Goal: Use online tool/utility: Utilize a website feature to perform a specific function

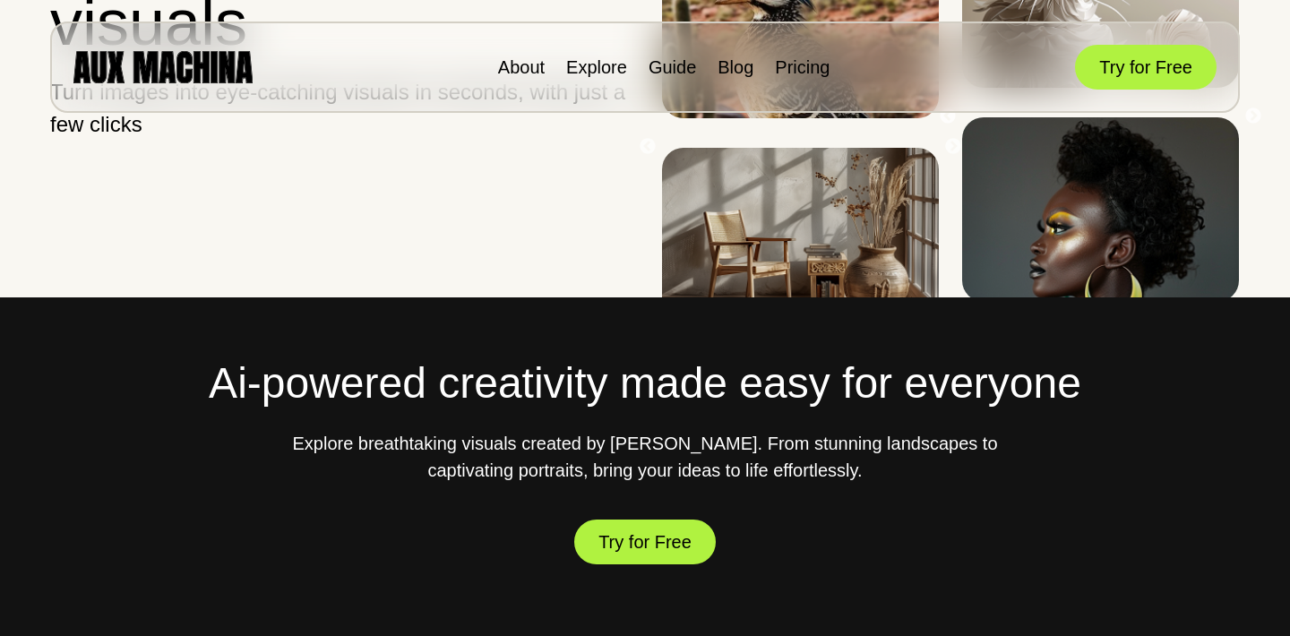
scroll to position [263, 0]
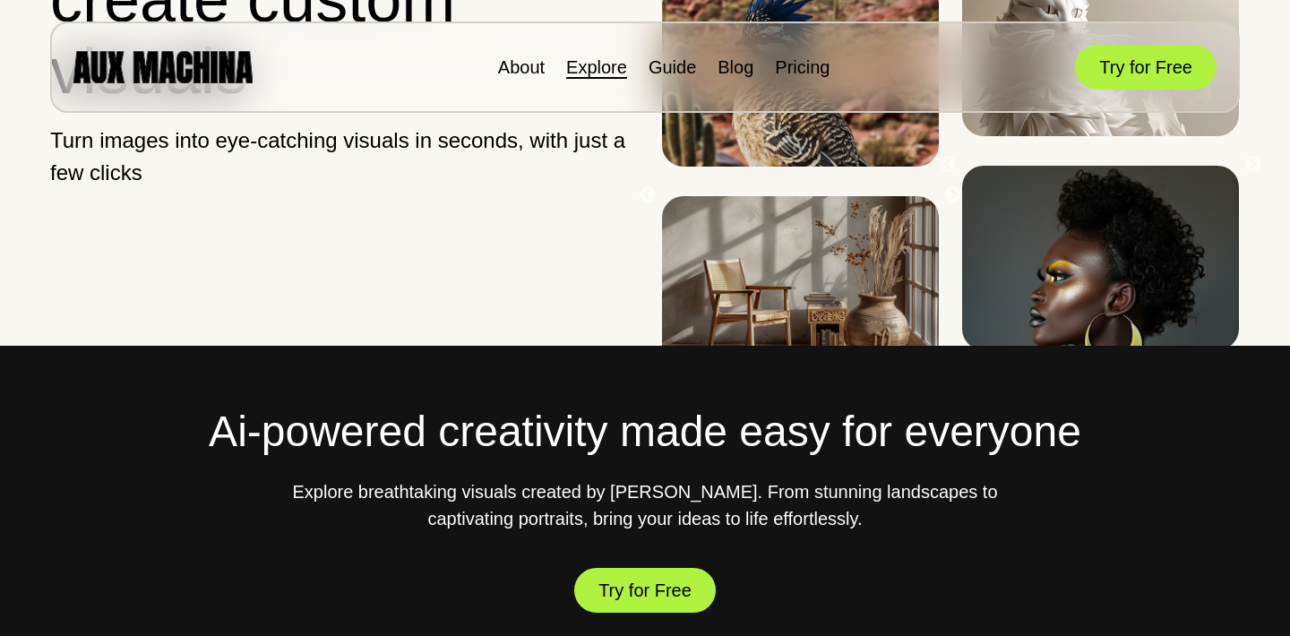
click at [606, 73] on link "Explore" at bounding box center [596, 67] width 61 height 20
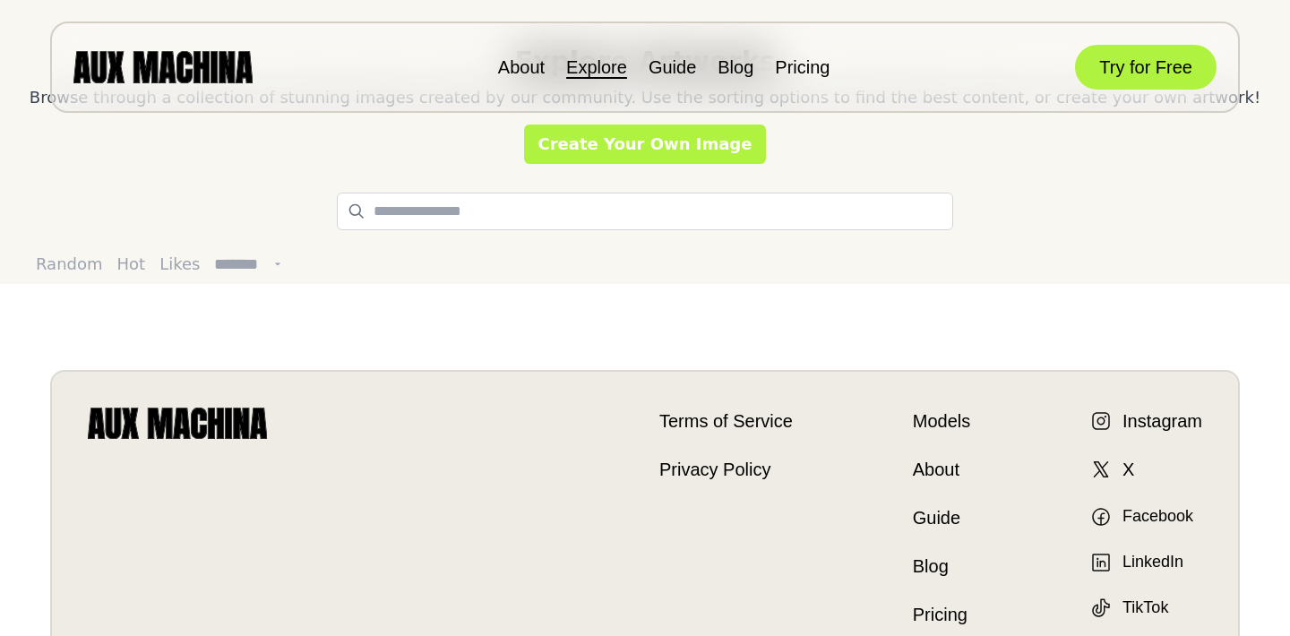
scroll to position [73, 0]
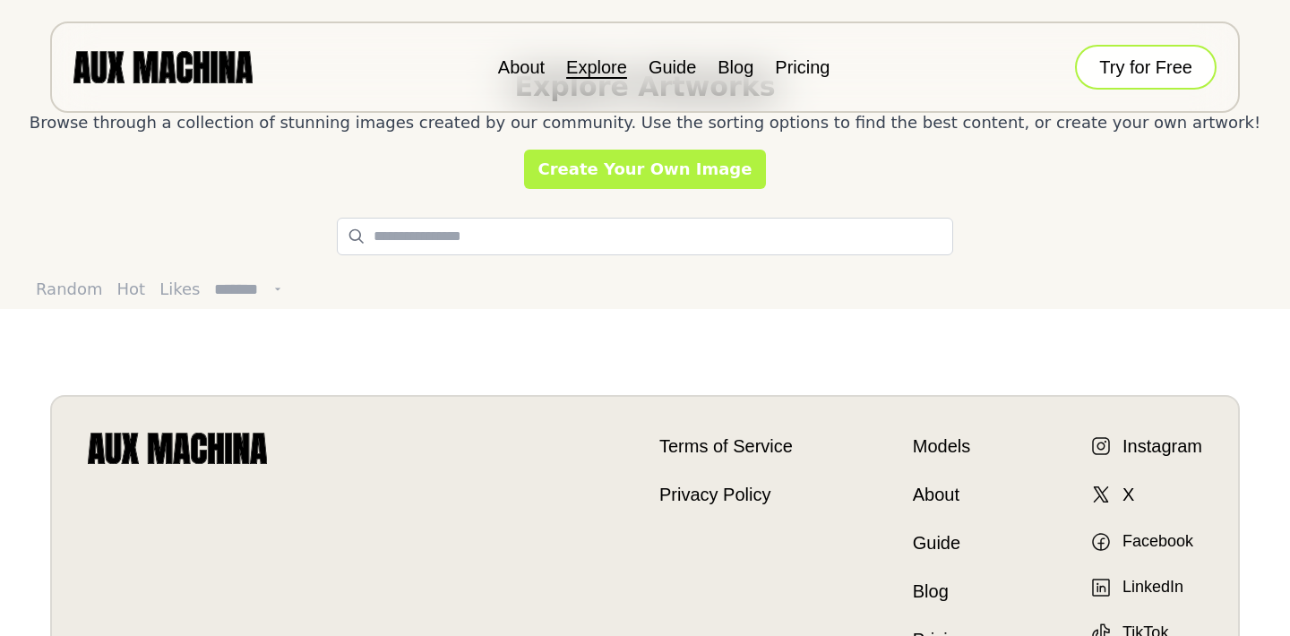
click at [1125, 61] on button "Try for Free" at bounding box center [1146, 67] width 142 height 45
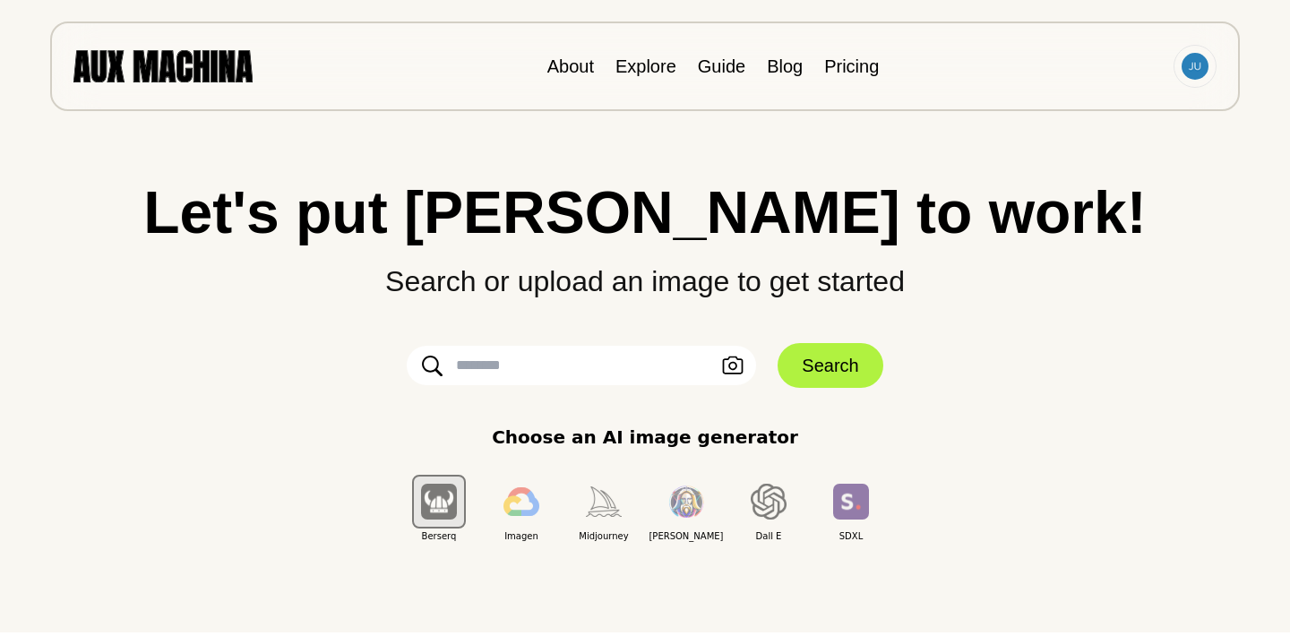
scroll to position [2, 0]
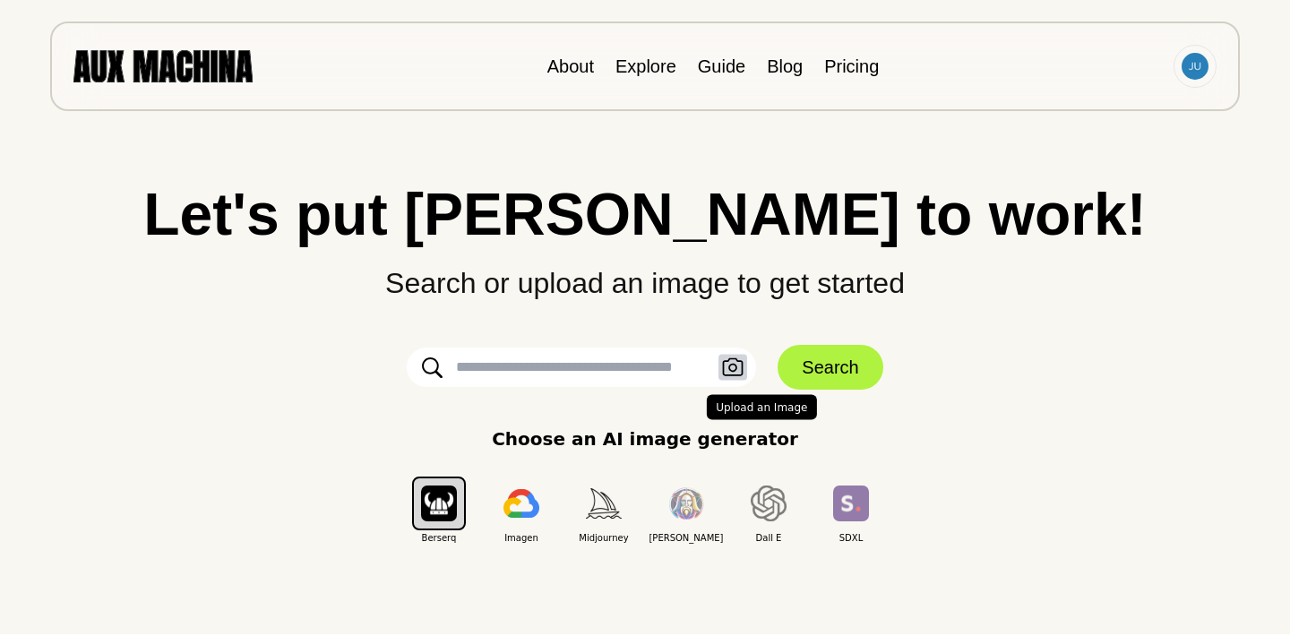
click at [732, 373] on icon "button" at bounding box center [732, 367] width 21 height 19
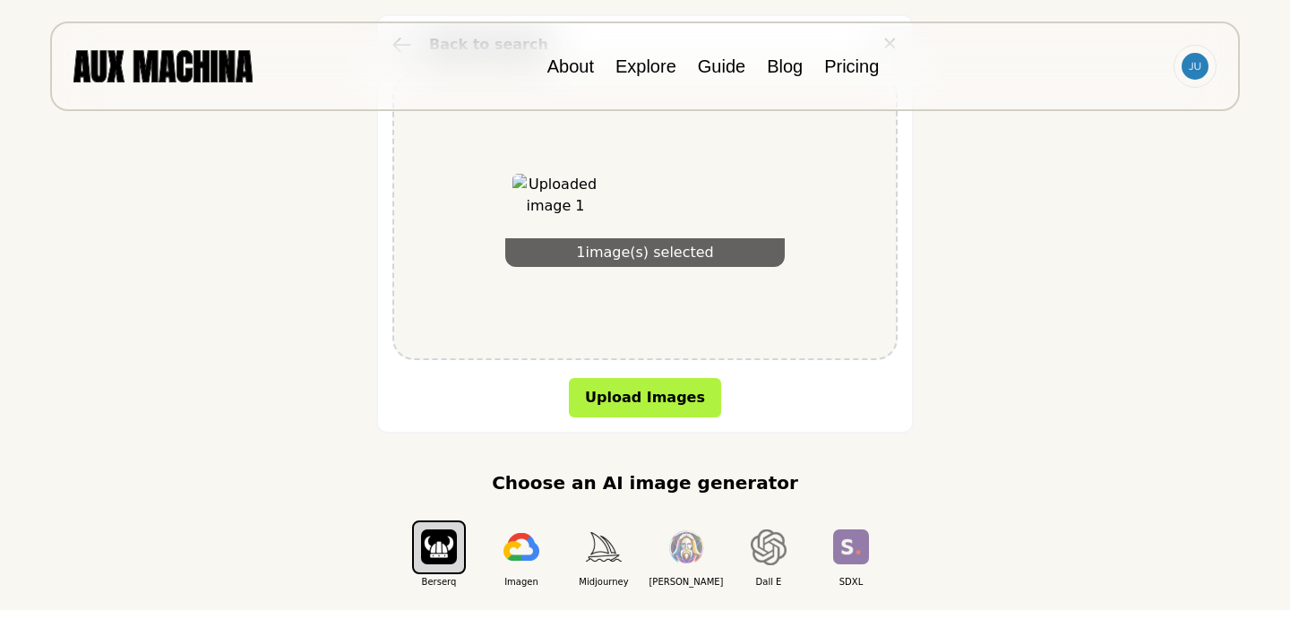
scroll to position [325, 0]
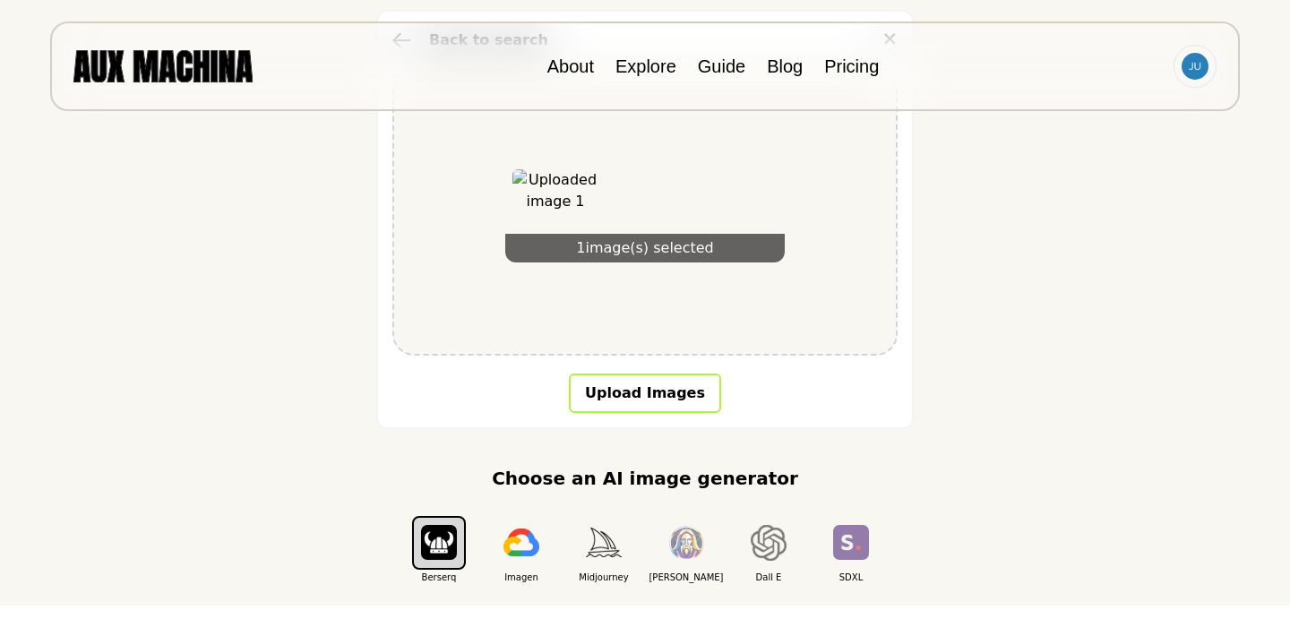
click at [664, 406] on button "Upload Images" at bounding box center [645, 392] width 152 height 39
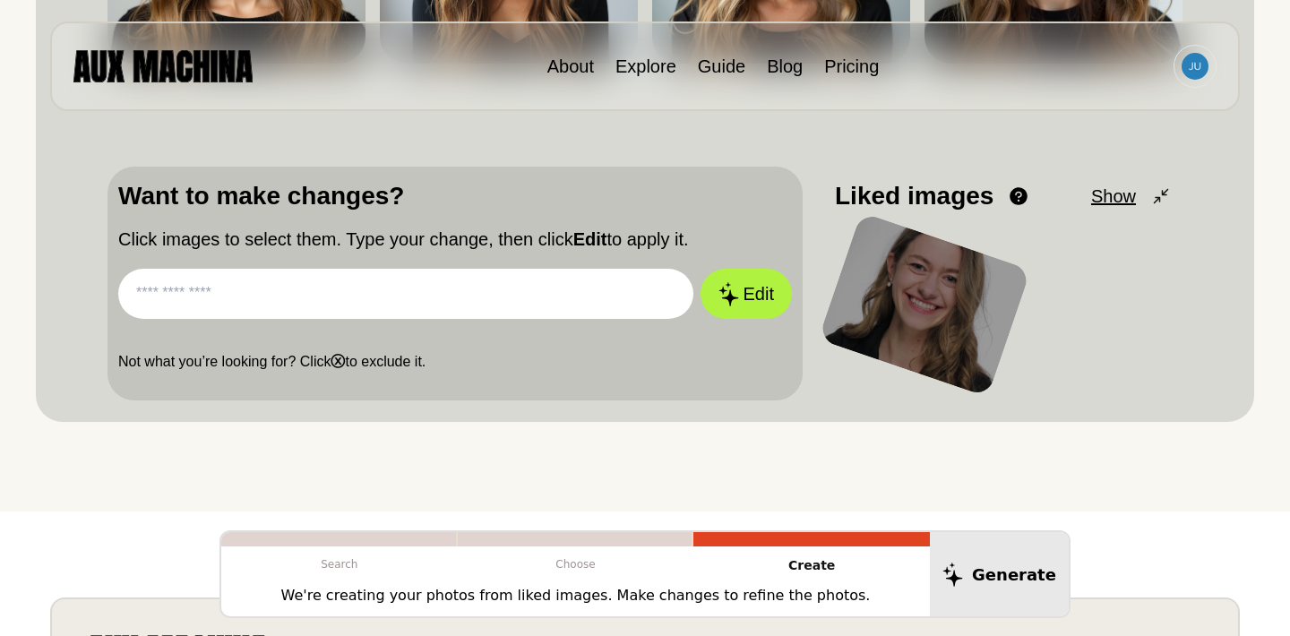
scroll to position [475, 0]
click at [399, 296] on input "text" at bounding box center [405, 293] width 575 height 50
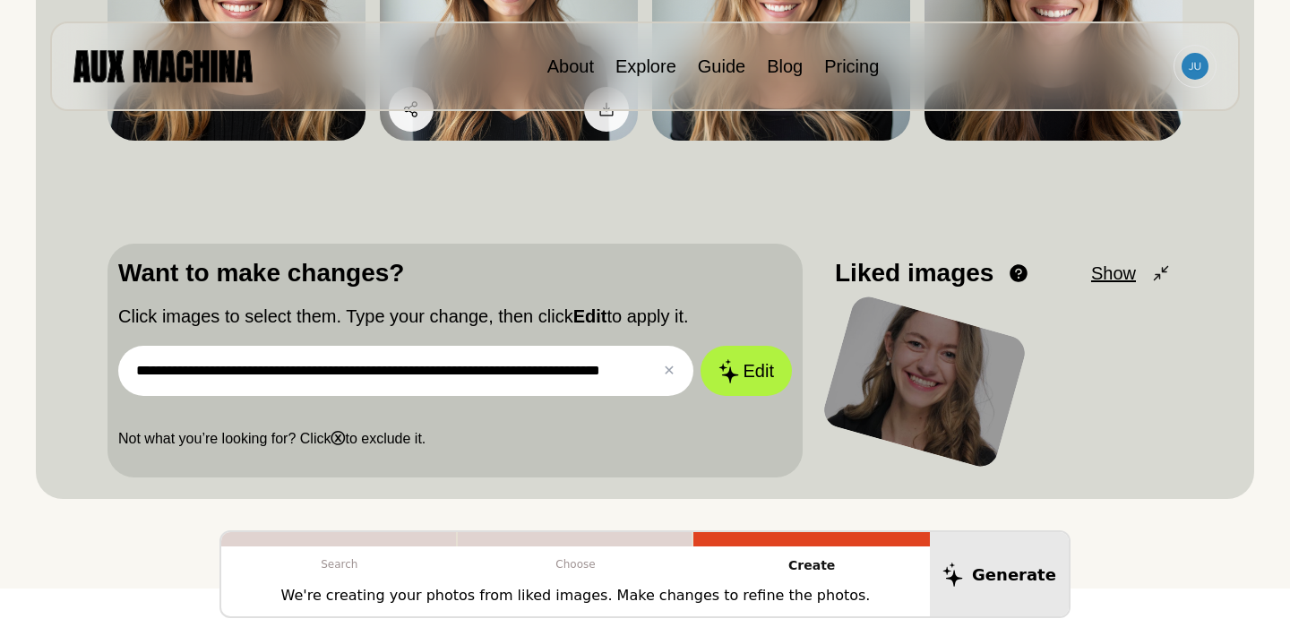
scroll to position [399, 0]
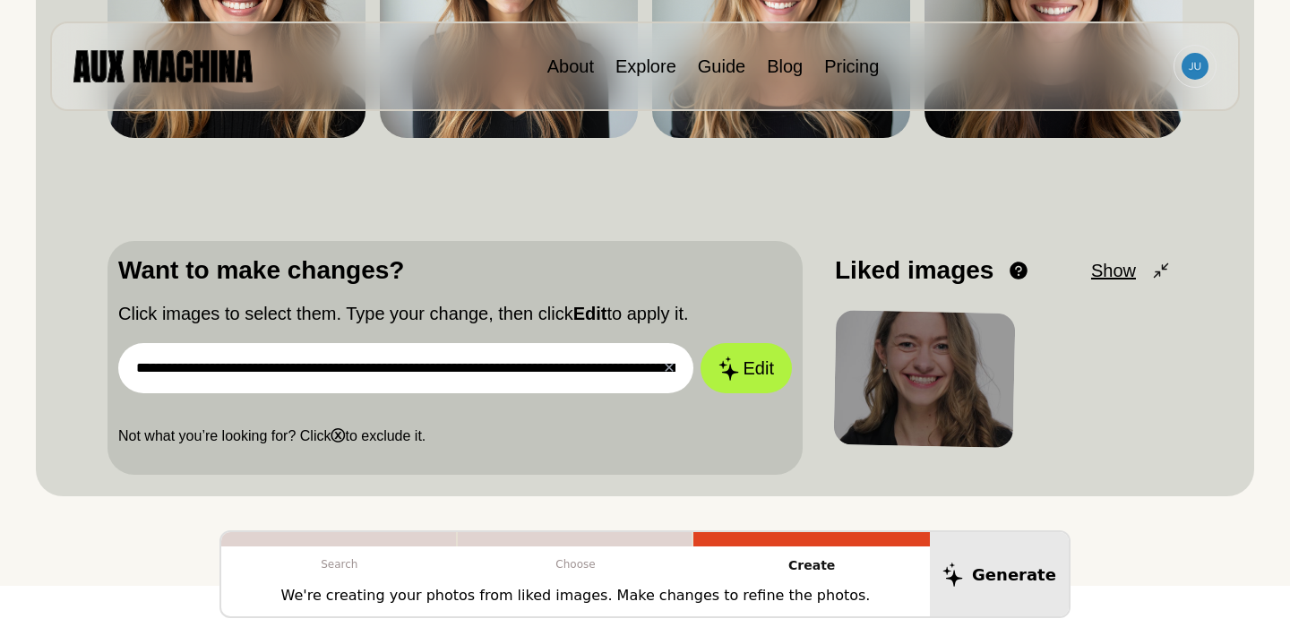
click at [631, 365] on input "**********" at bounding box center [405, 368] width 575 height 50
drag, startPoint x: 541, startPoint y: 365, endPoint x: 900, endPoint y: 373, distance: 359.2
click at [900, 373] on div "**********" at bounding box center [644, 358] width 1075 height 234
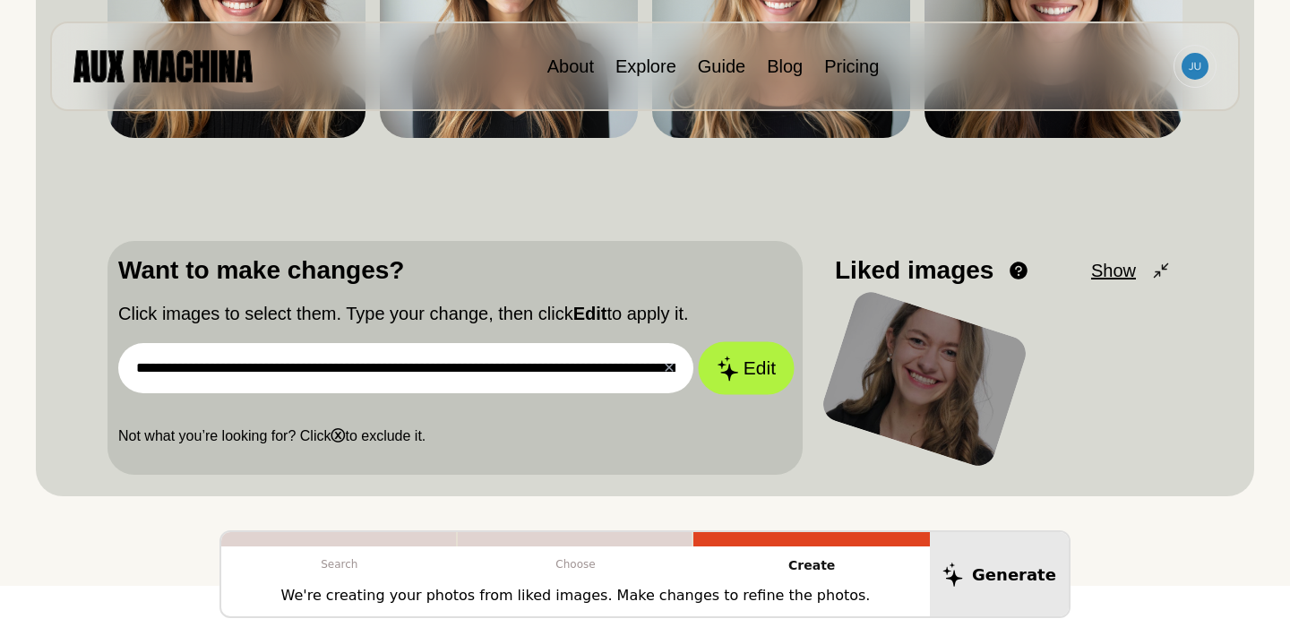
type input "**********"
click at [746, 379] on button "Edit" at bounding box center [746, 368] width 97 height 53
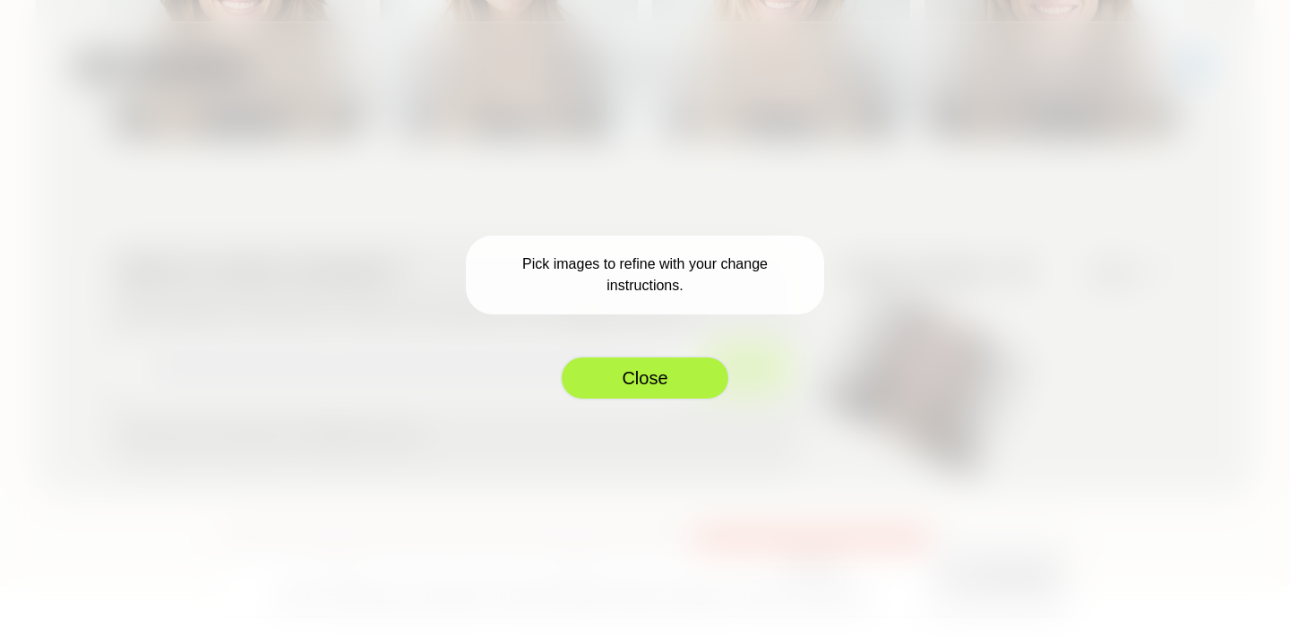
click at [684, 387] on button "Close" at bounding box center [645, 378] width 170 height 45
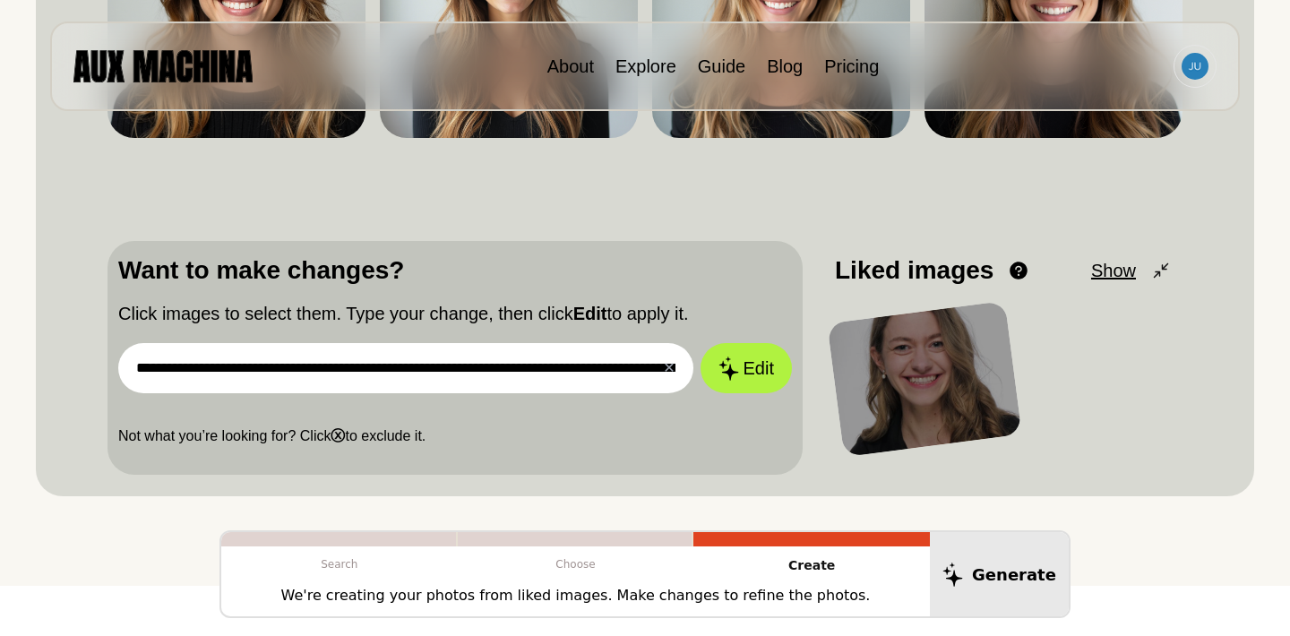
click at [923, 389] on div at bounding box center [924, 379] width 195 height 156
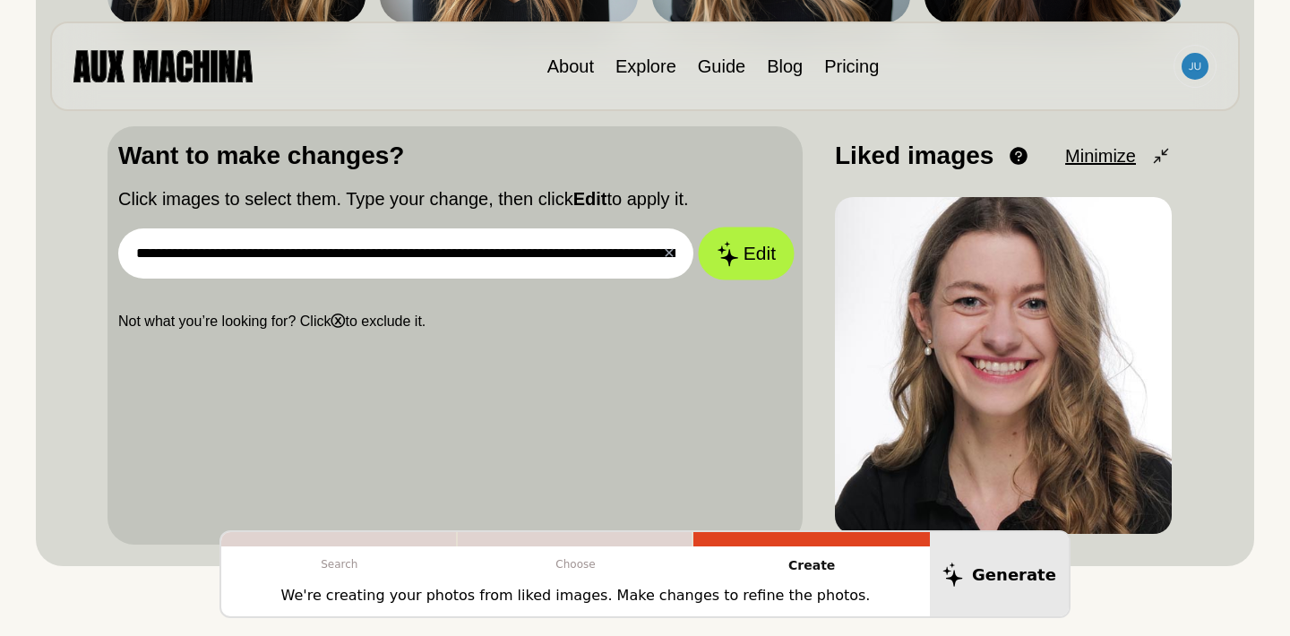
scroll to position [556, 0]
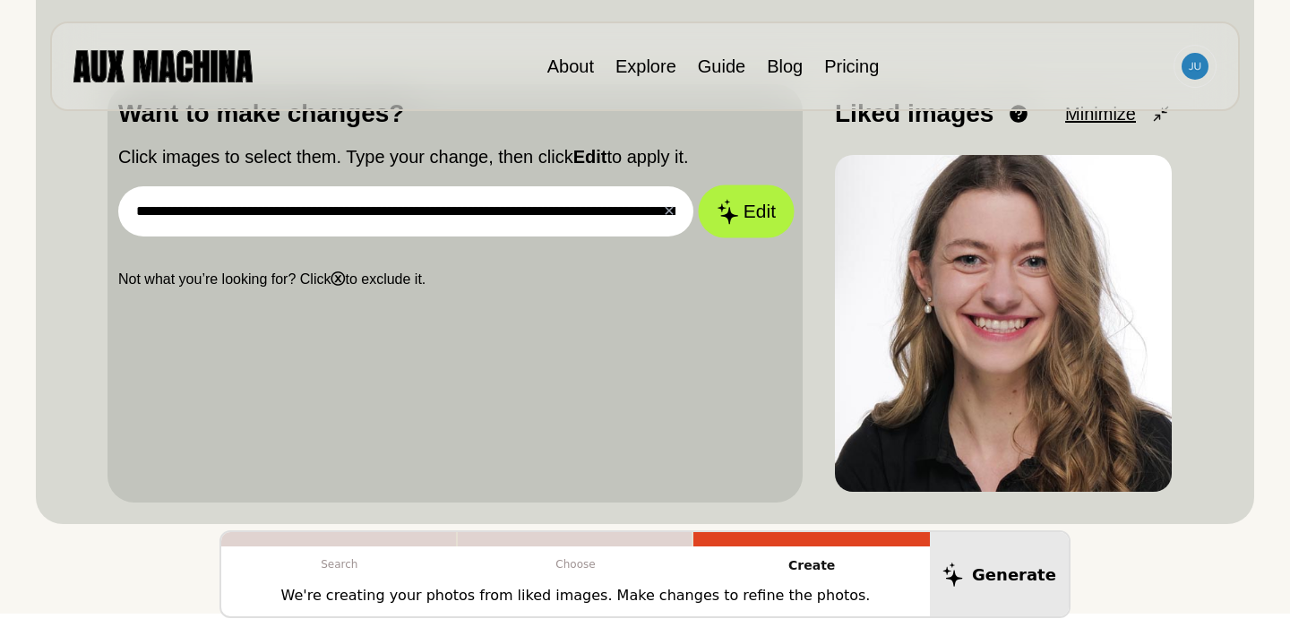
click at [754, 216] on button "Edit" at bounding box center [746, 211] width 97 height 53
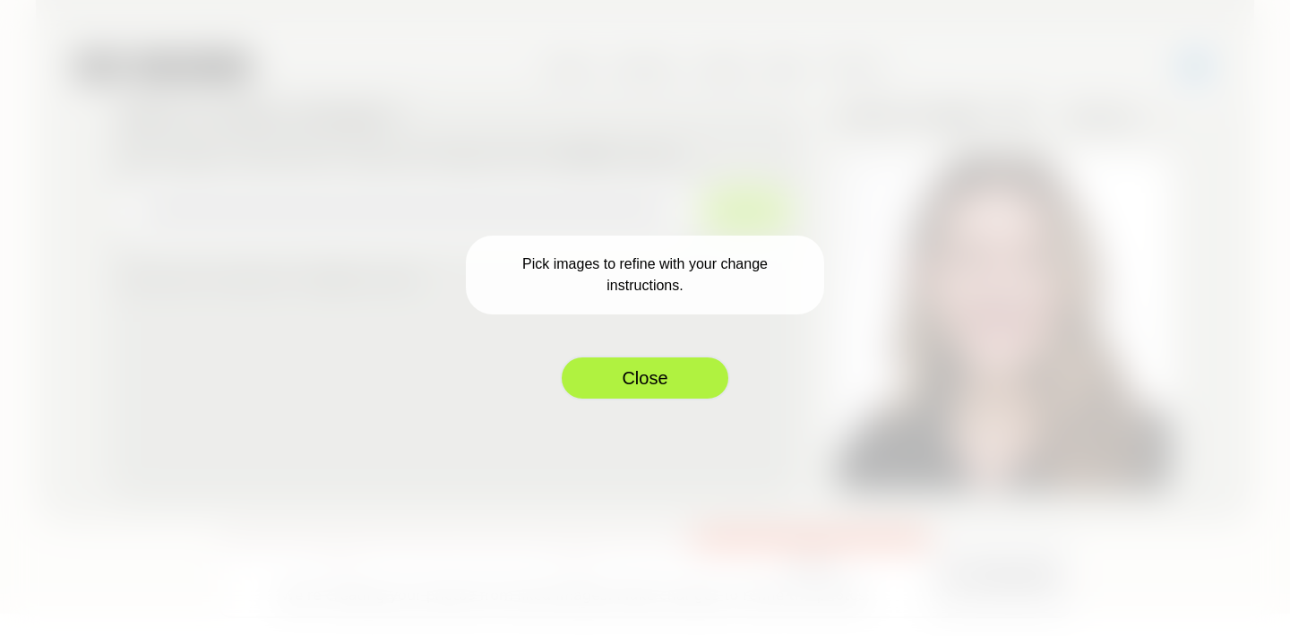
click at [669, 370] on button "Close" at bounding box center [645, 378] width 170 height 45
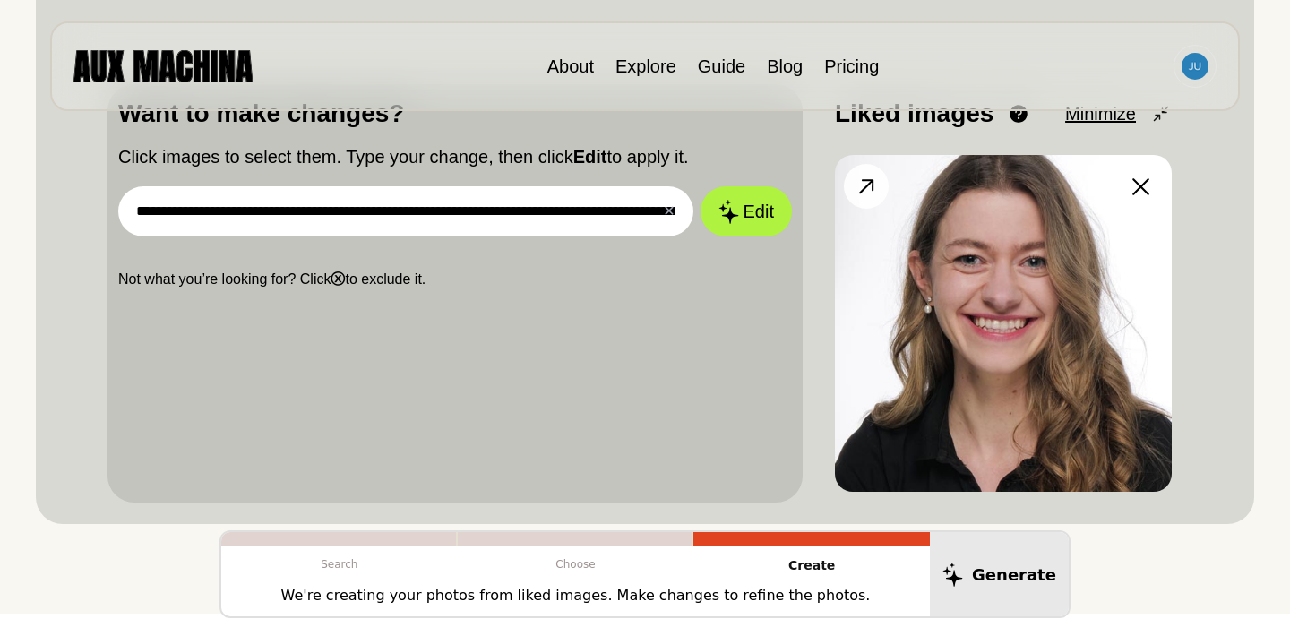
click at [953, 315] on img at bounding box center [1003, 323] width 337 height 337
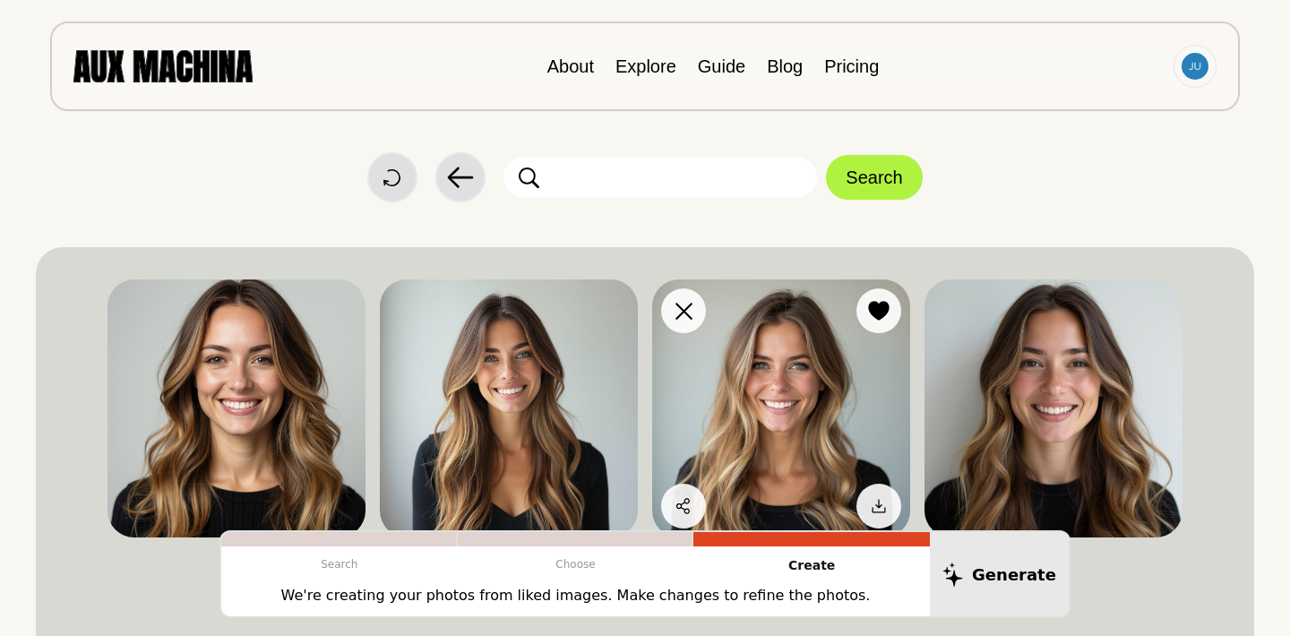
scroll to position [0, 0]
drag, startPoint x: 350, startPoint y: 309, endPoint x: 379, endPoint y: 490, distance: 183.2
click at [391, 498] on div "Dislike Like Share Download Dislike Like Share Download Dislike Like Share Down…" at bounding box center [644, 408] width 1075 height 258
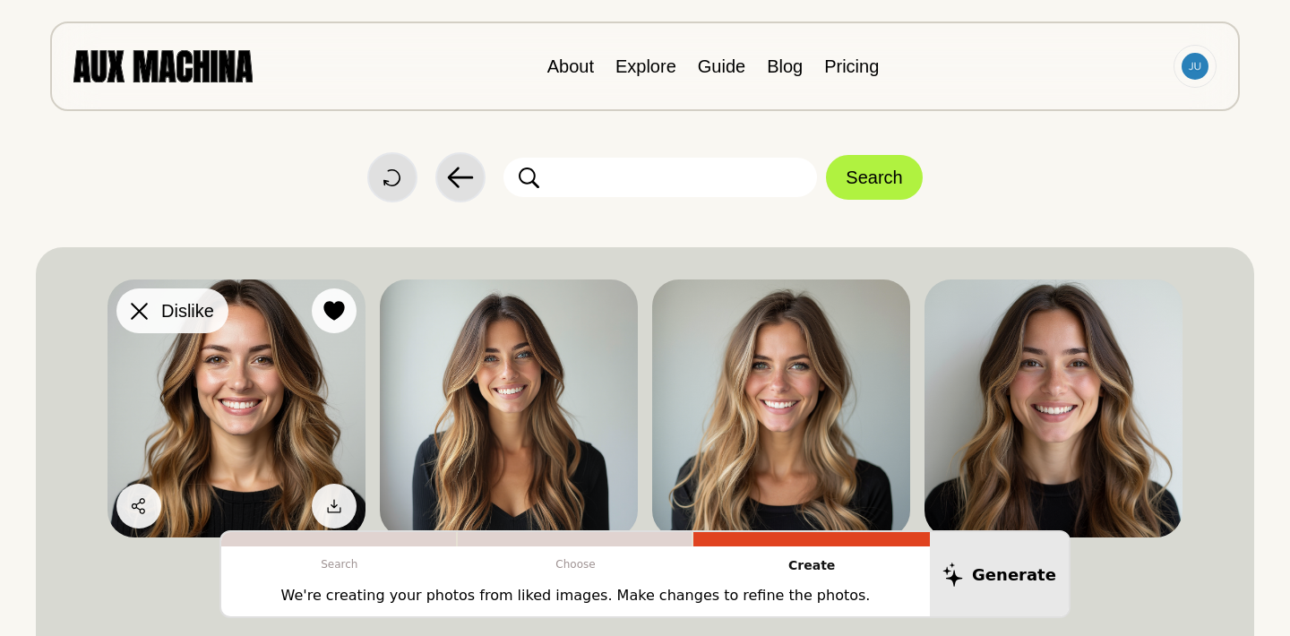
click at [135, 307] on icon at bounding box center [139, 311] width 17 height 17
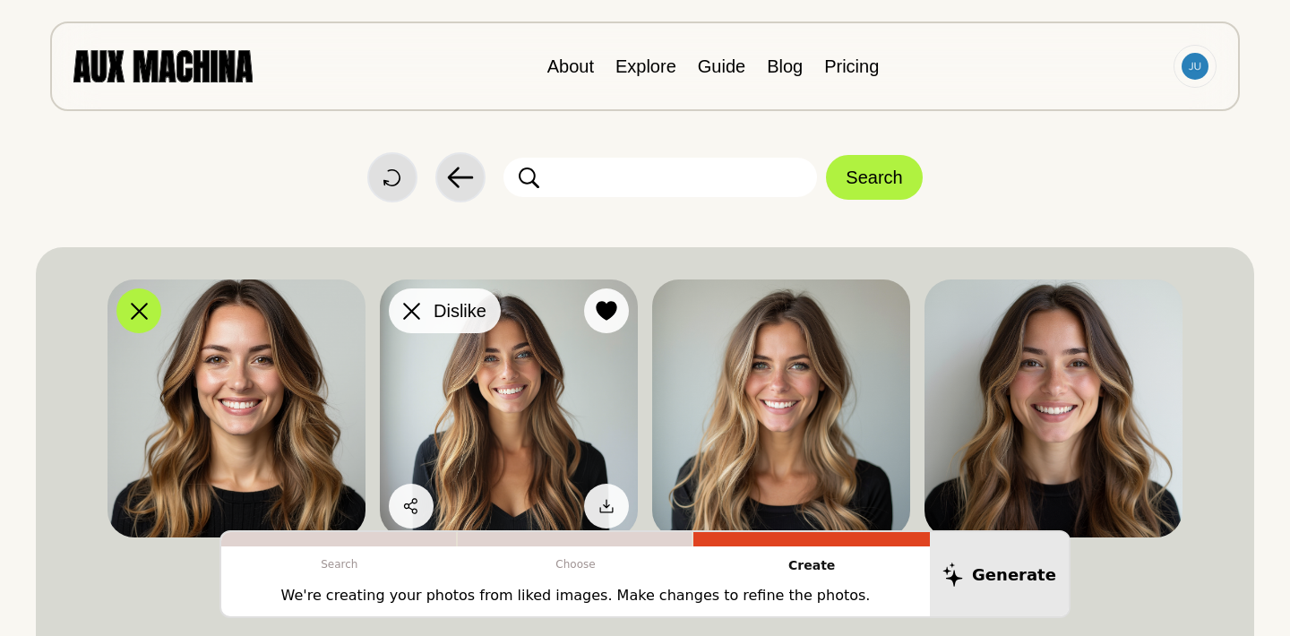
click at [415, 307] on icon at bounding box center [411, 311] width 17 height 17
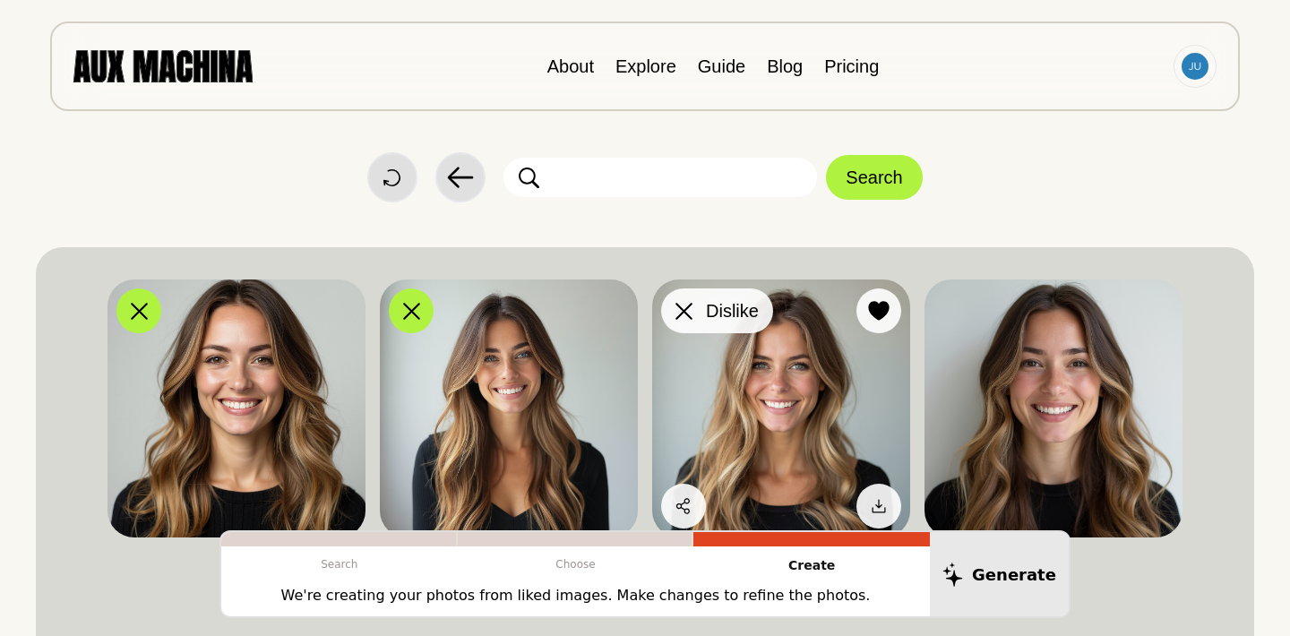
click at [686, 321] on div at bounding box center [683, 310] width 27 height 27
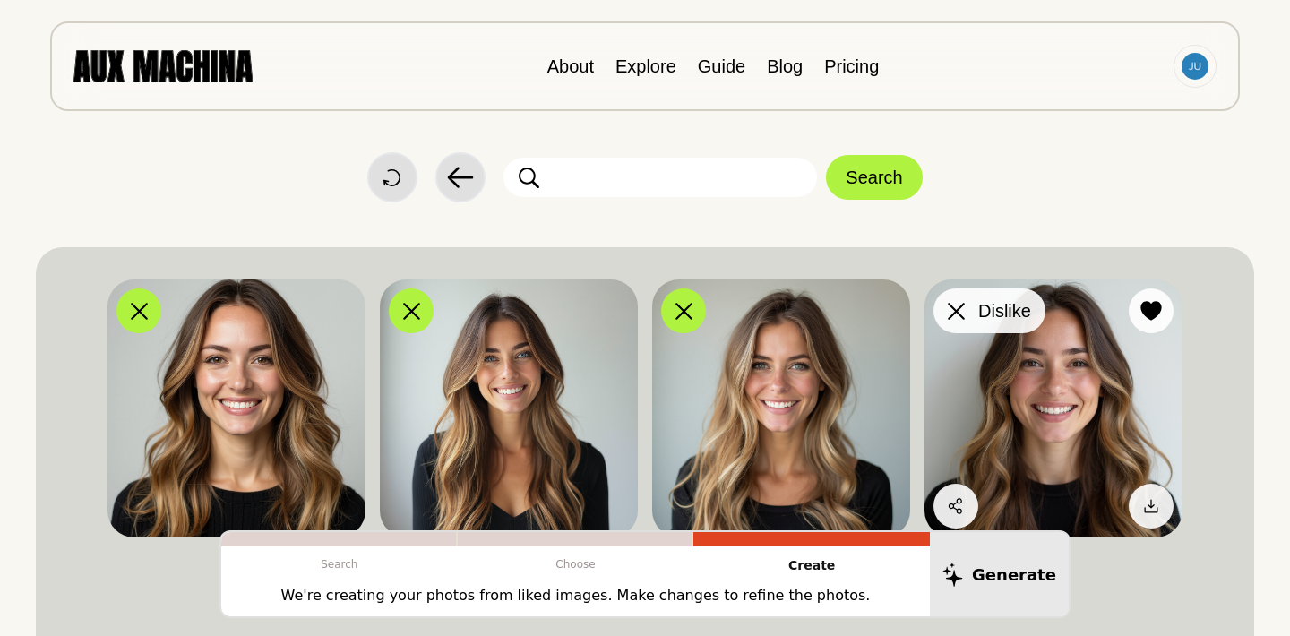
click at [960, 317] on icon at bounding box center [956, 311] width 17 height 17
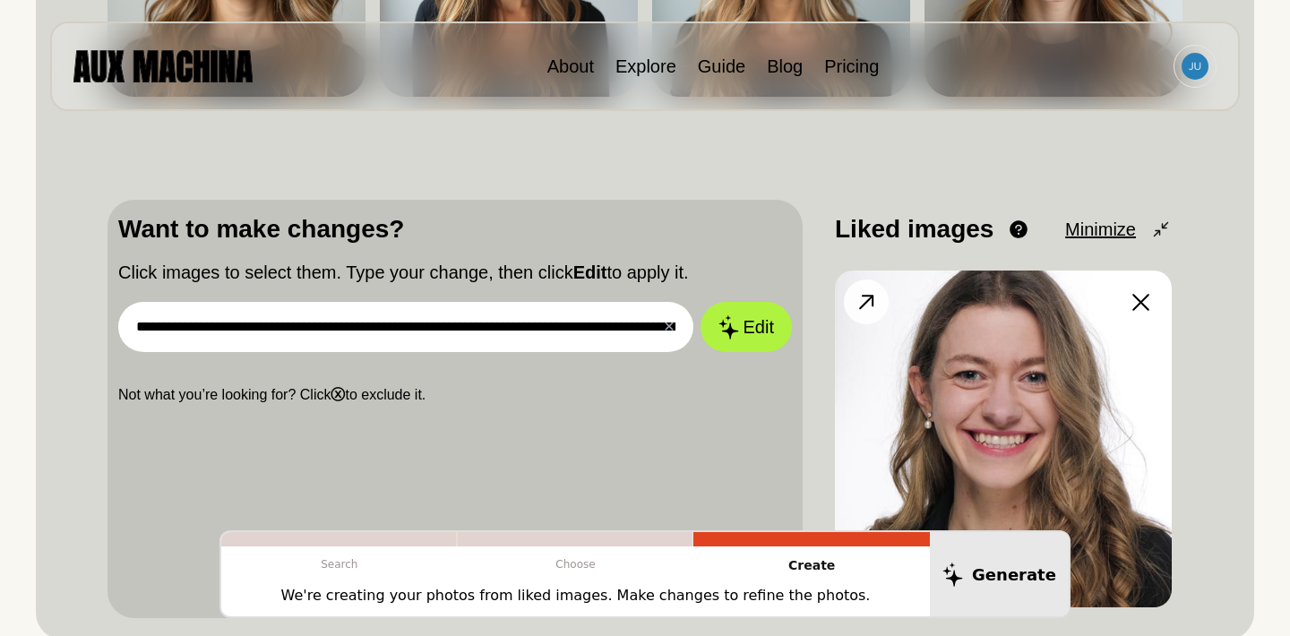
scroll to position [442, 0]
click at [878, 302] on icon at bounding box center [866, 301] width 26 height 26
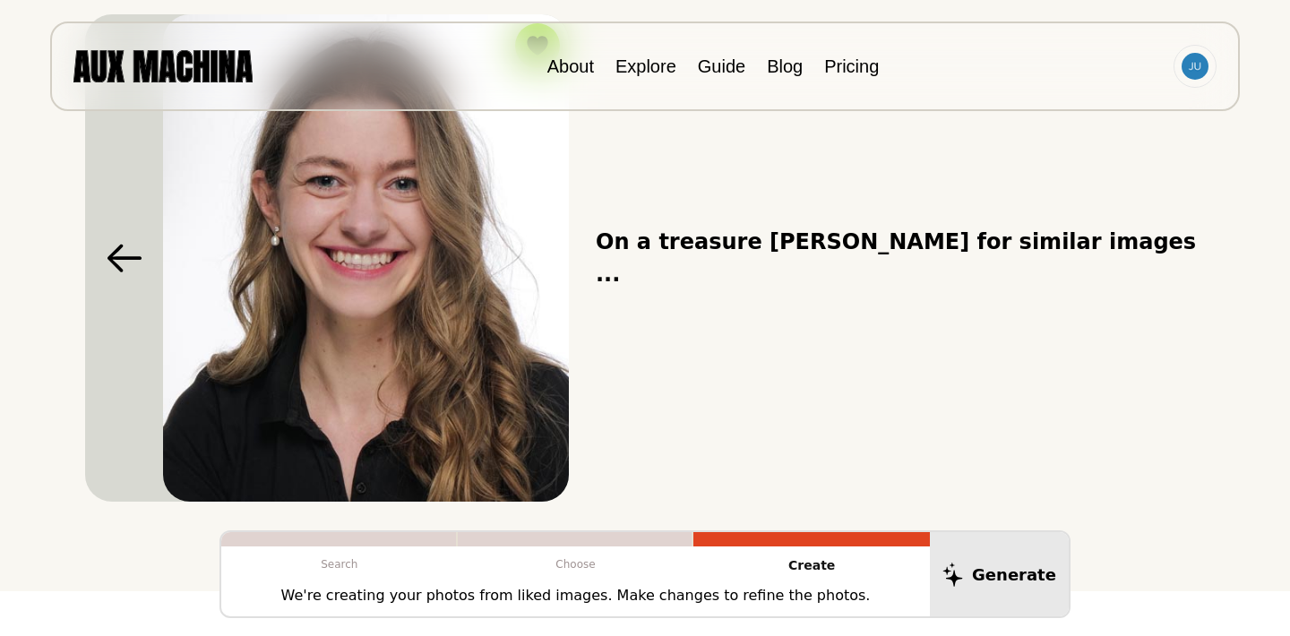
scroll to position [249, 0]
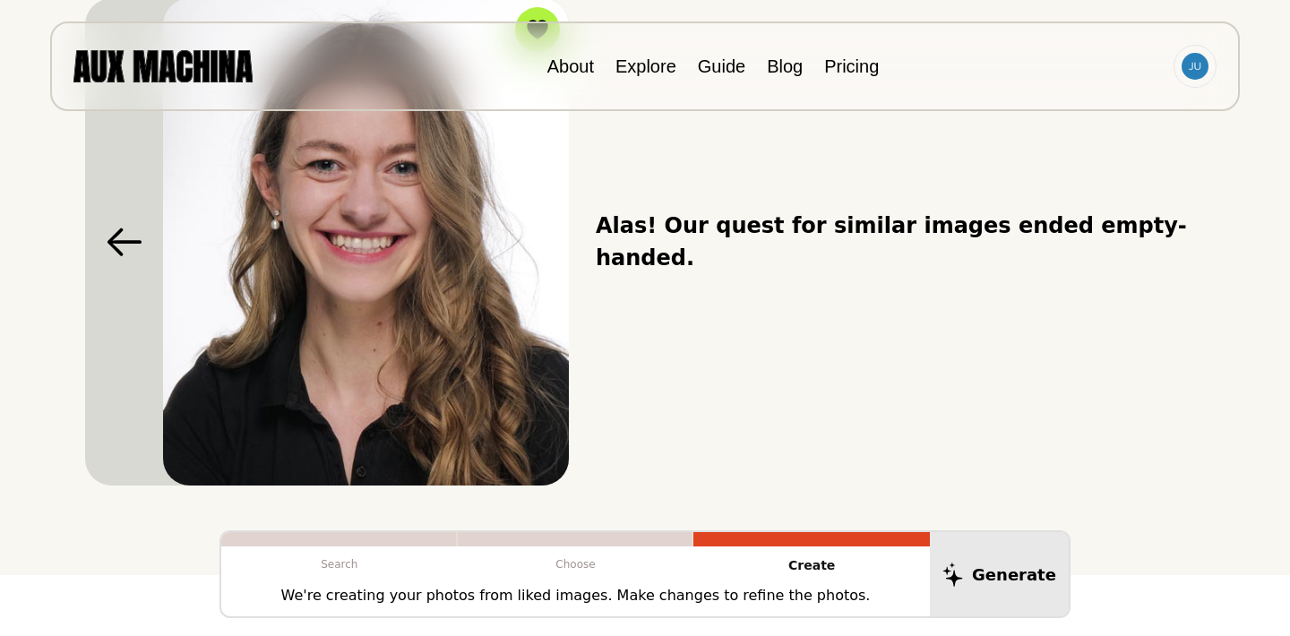
click at [115, 235] on icon at bounding box center [125, 241] width 36 height 29
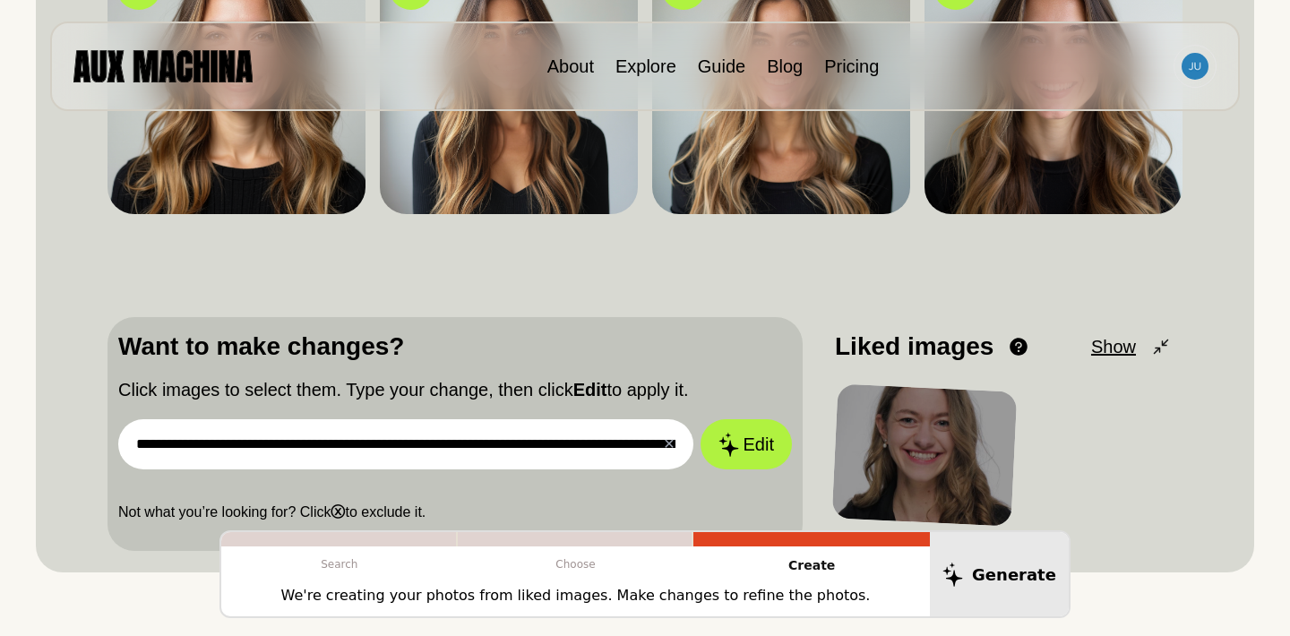
scroll to position [326, 0]
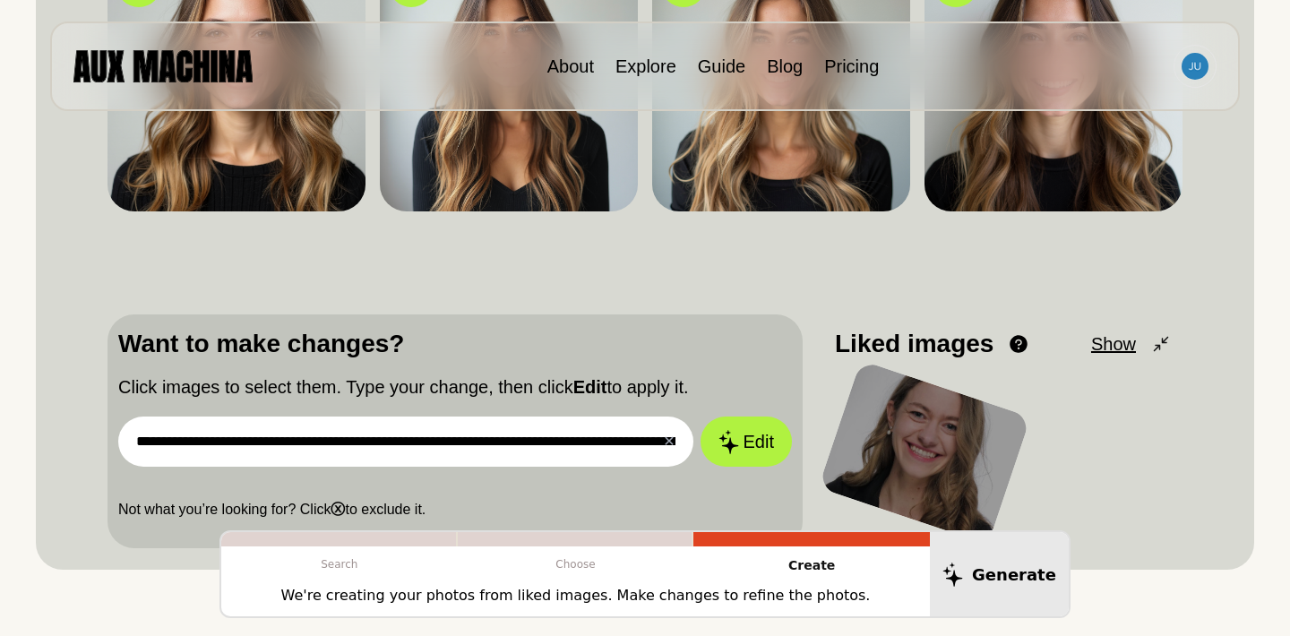
click at [409, 451] on input "**********" at bounding box center [405, 441] width 575 height 50
click at [438, 437] on input "**********" at bounding box center [405, 441] width 575 height 50
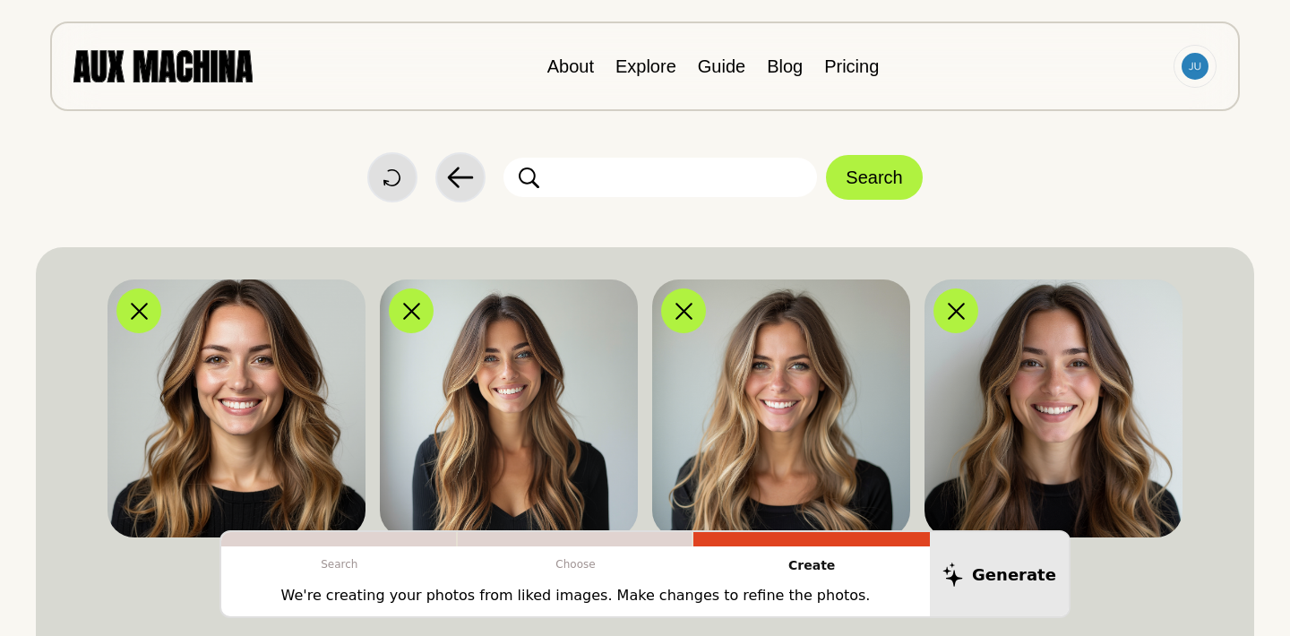
scroll to position [0, 0]
click at [609, 187] on input "text" at bounding box center [659, 177] width 313 height 39
paste input "**********"
type input "**********"
click at [895, 190] on button "Search" at bounding box center [874, 177] width 96 height 45
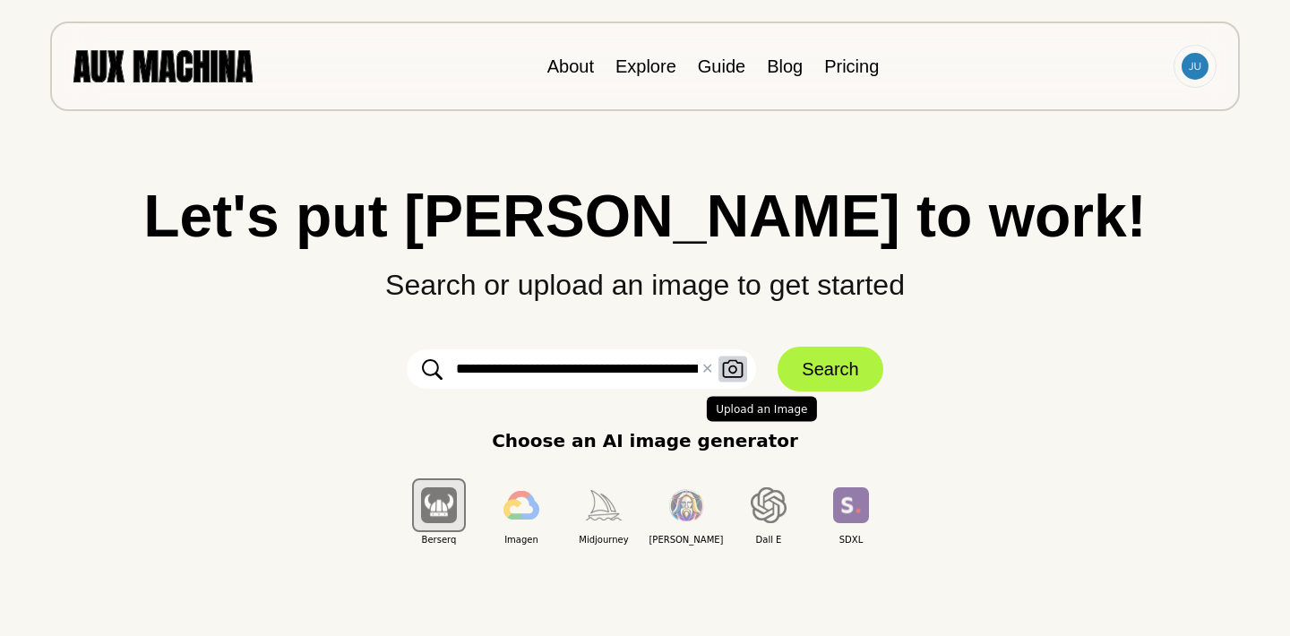
click at [733, 371] on icon "button" at bounding box center [732, 369] width 21 height 19
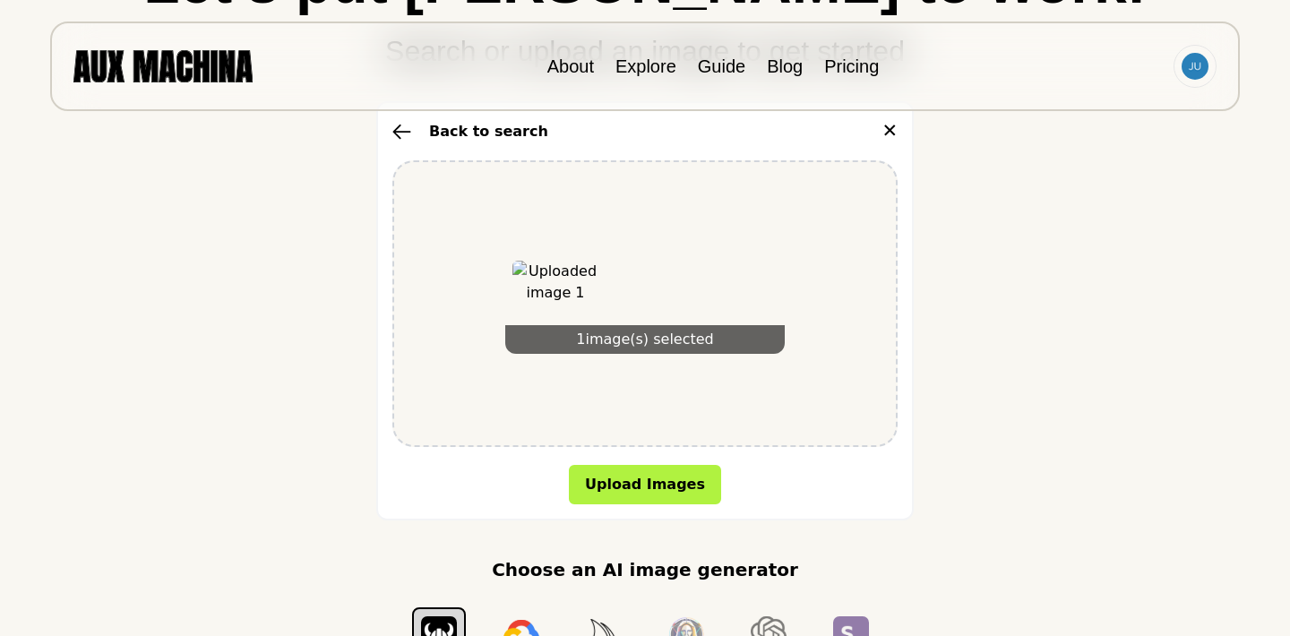
scroll to position [241, 0]
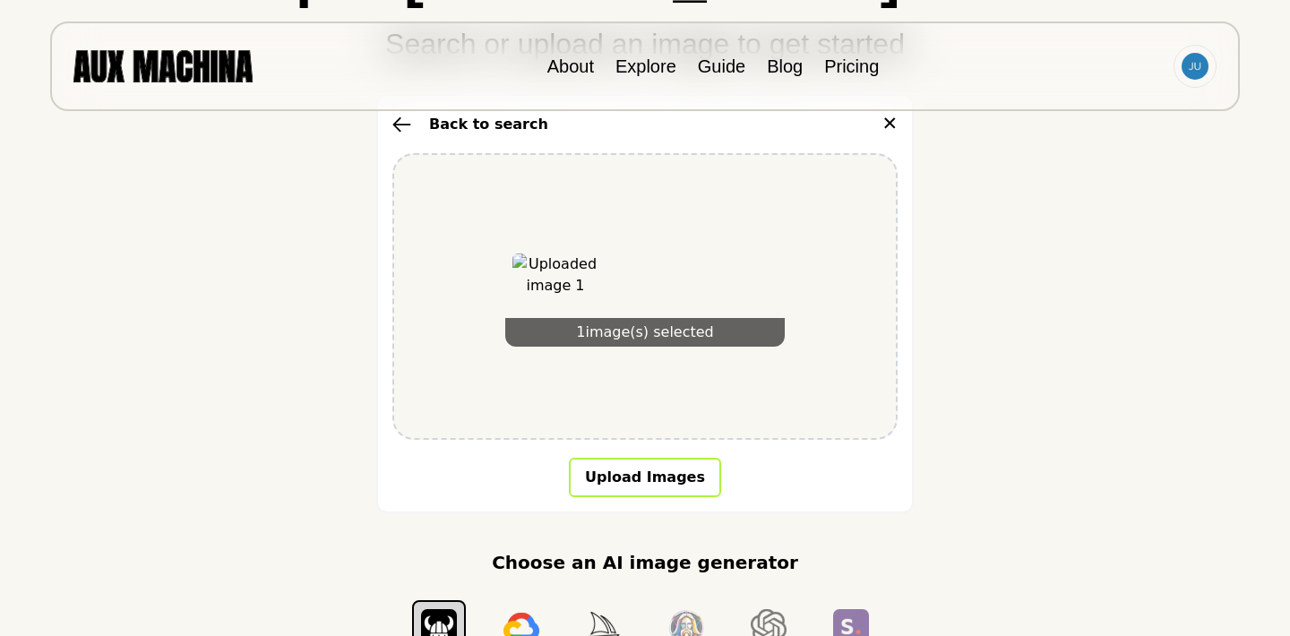
click at [640, 484] on button "Upload Images" at bounding box center [645, 477] width 152 height 39
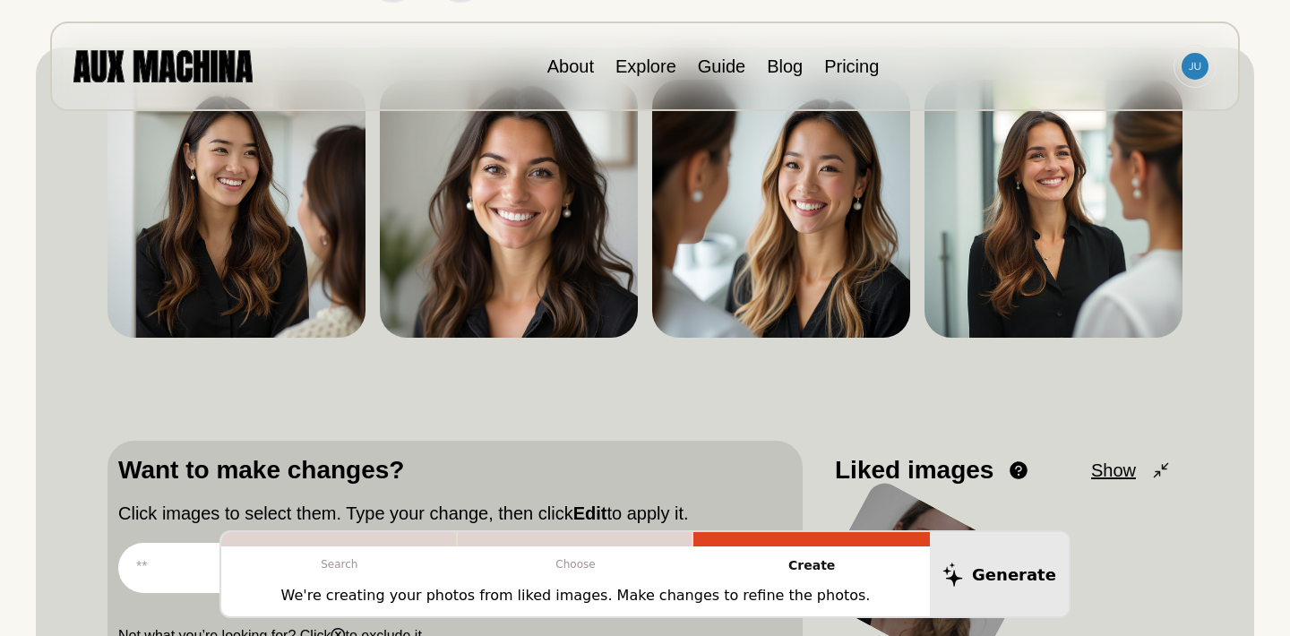
scroll to position [187, 0]
